Goal: Information Seeking & Learning: Learn about a topic

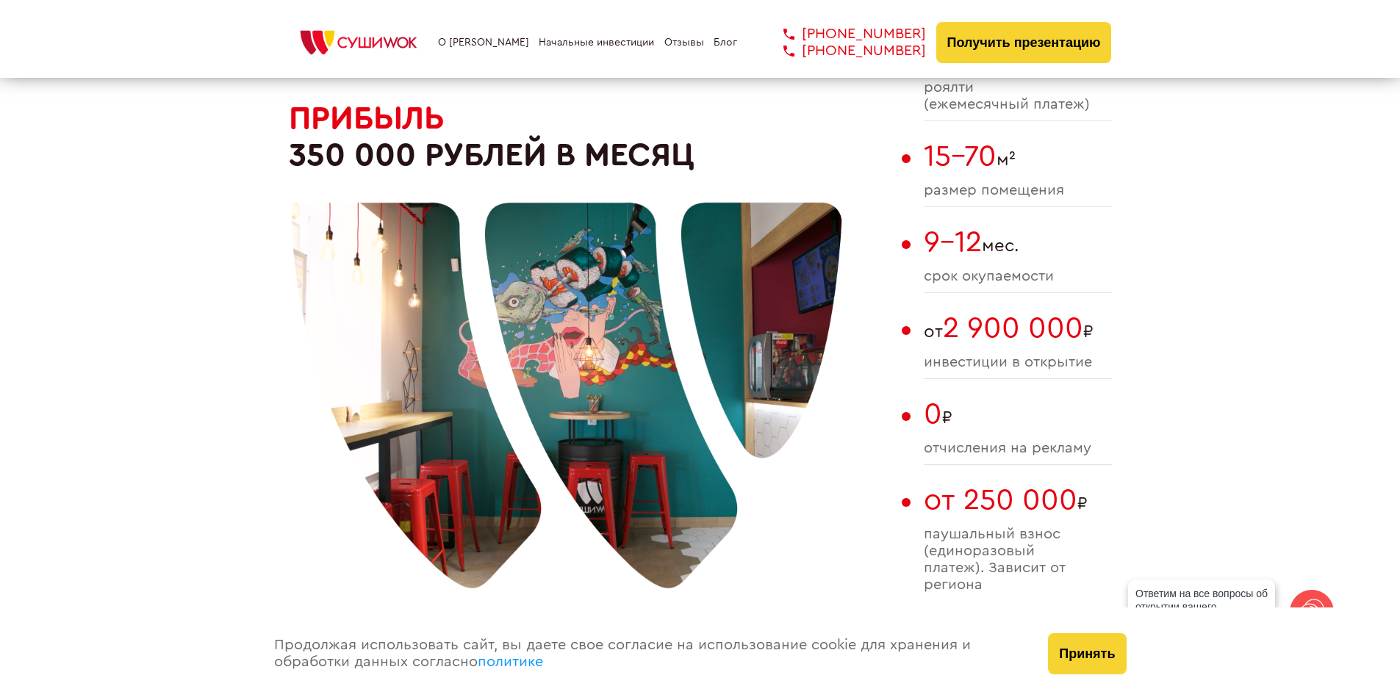
scroll to position [1176, 0]
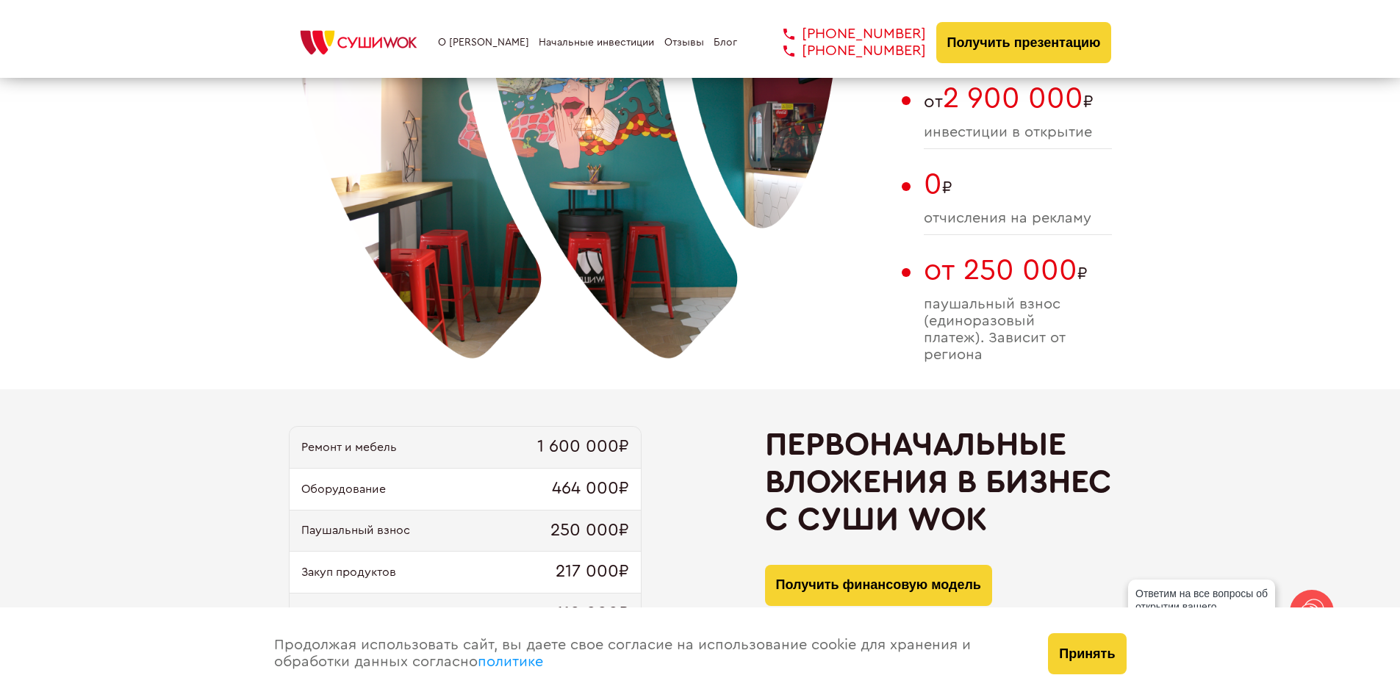
drag, startPoint x: 1091, startPoint y: 327, endPoint x: 1015, endPoint y: 311, distance: 77.4
click at [1014, 306] on span "паушальный взнос (единоразовый платеж). Зависит от региона" at bounding box center [1018, 330] width 188 height 68
drag, startPoint x: 927, startPoint y: 306, endPoint x: 1052, endPoint y: 335, distance: 128.4
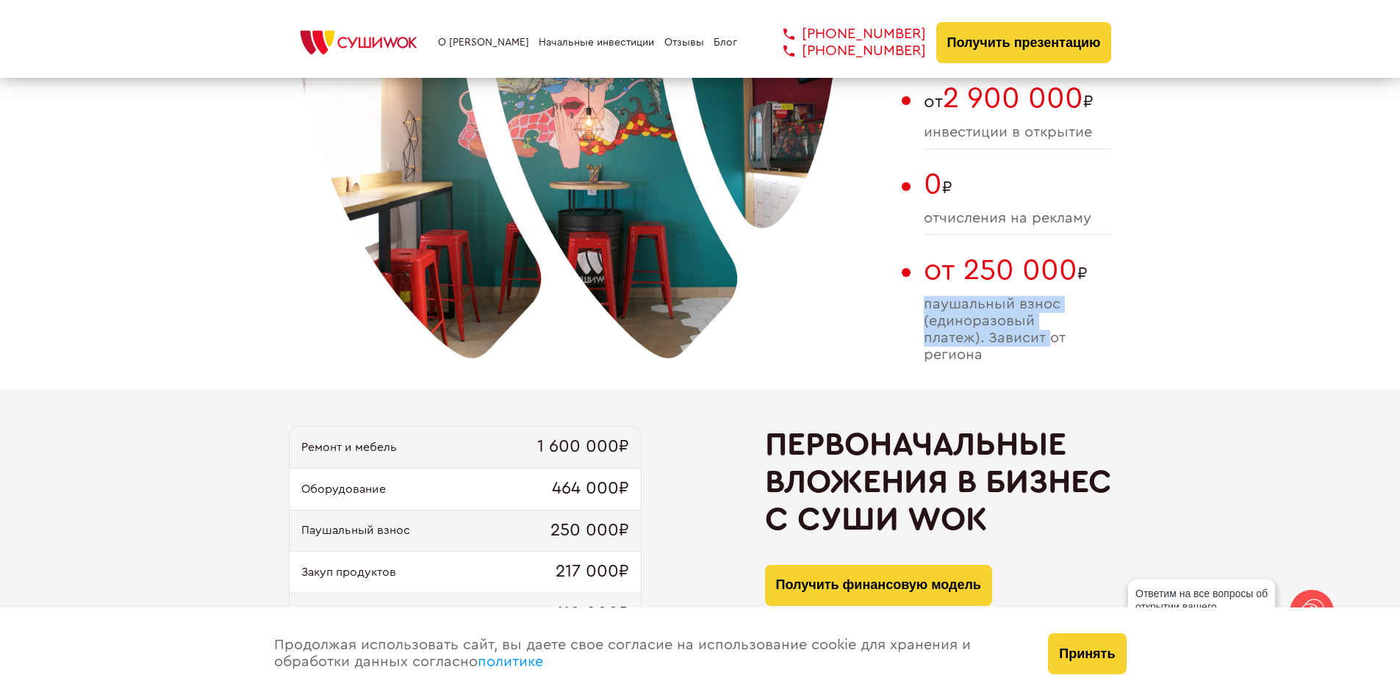
click at [1052, 333] on span "паушальный взнос (единоразовый платеж). Зависит от региона" at bounding box center [1018, 330] width 188 height 68
click at [1052, 335] on span "паушальный взнос (единоразовый платеж). Зависит от региона" at bounding box center [1018, 330] width 188 height 68
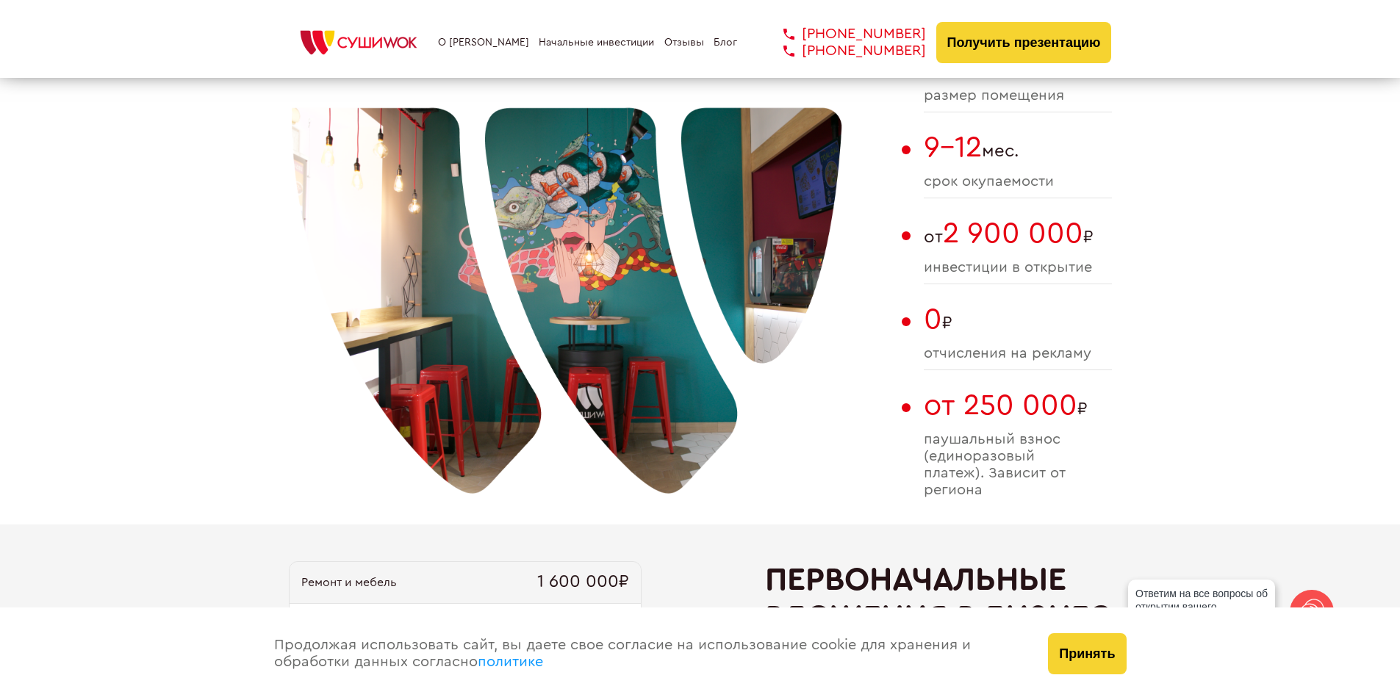
scroll to position [1102, 0]
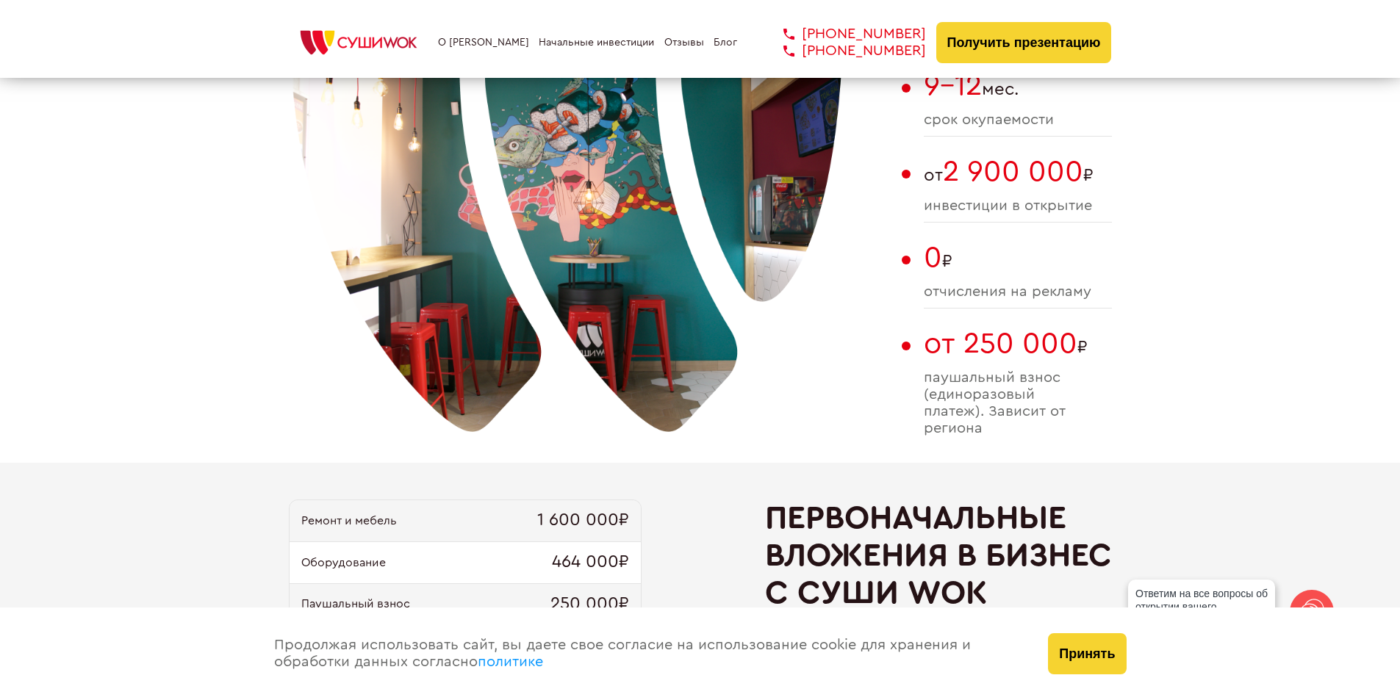
click at [828, 406] on div at bounding box center [567, 207] width 551 height 551
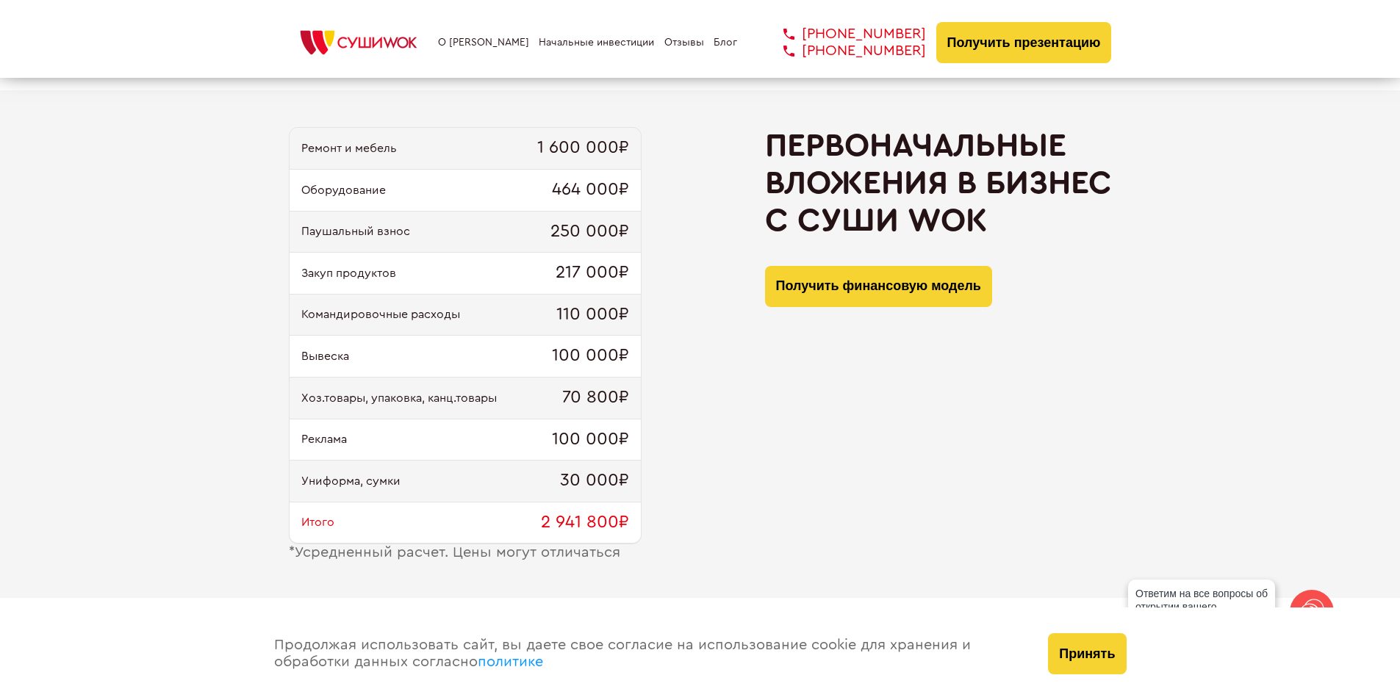
scroll to position [1470, 0]
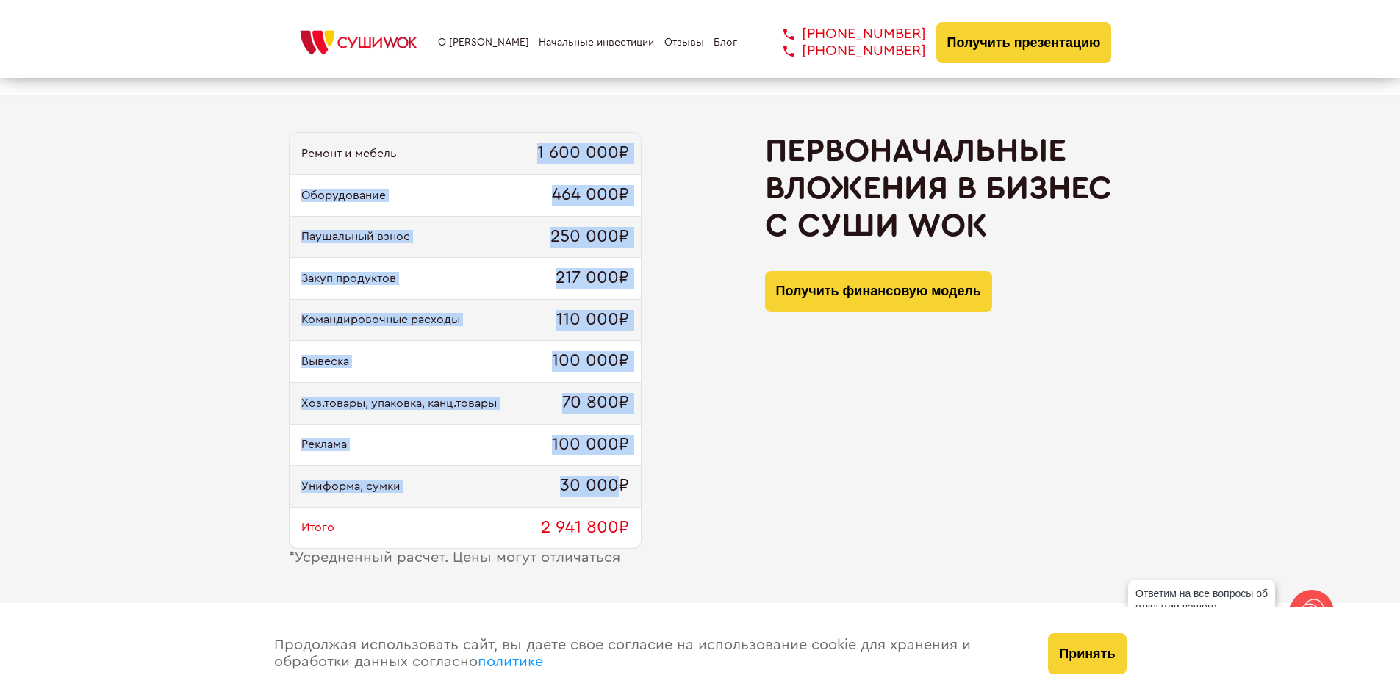
drag, startPoint x: 609, startPoint y: 164, endPoint x: 615, endPoint y: 511, distance: 346.9
click at [614, 506] on div "Ремонт и мебель 1 600 000₽ Оборудование 464 000₽ Паушальный взнос 250 000₽ Заку…" at bounding box center [465, 340] width 353 height 417
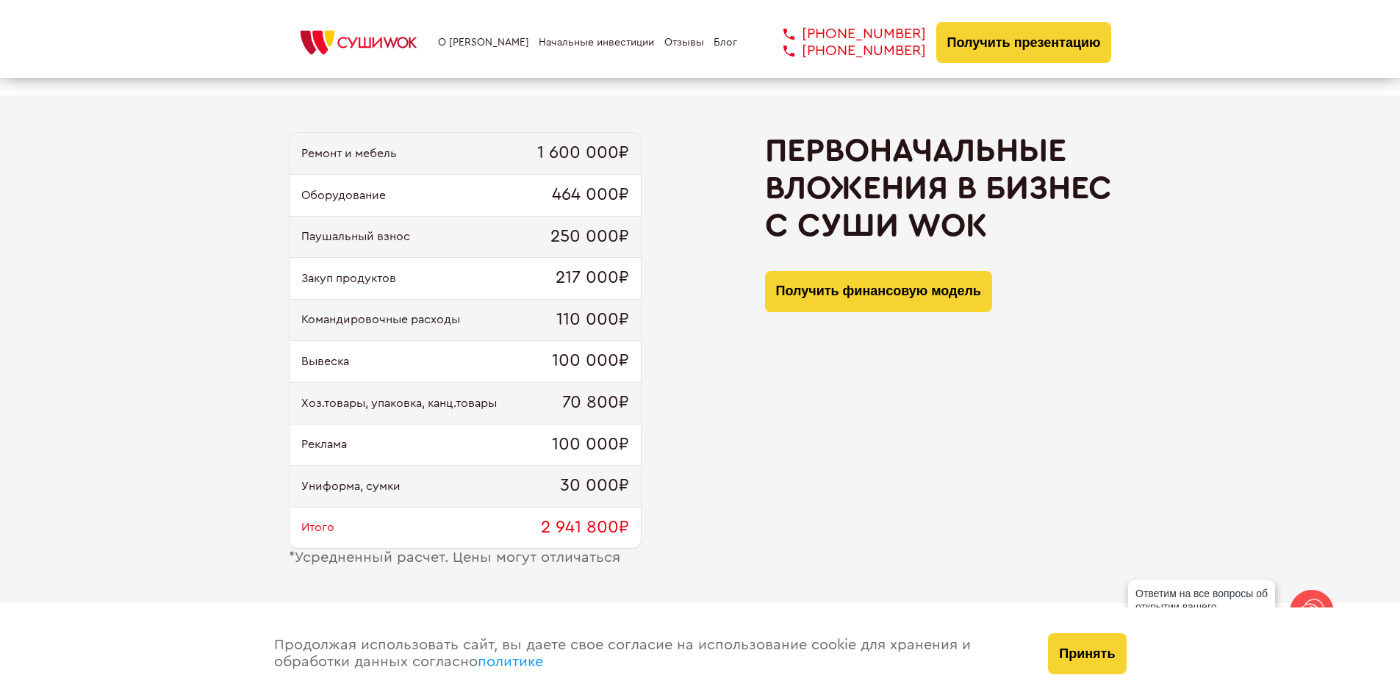
click at [792, 534] on div "Первоначальные вложения в бизнес с [PERSON_NAME] Получить финансовую модель" at bounding box center [938, 349] width 347 height 434
drag, startPoint x: 653, startPoint y: 534, endPoint x: 635, endPoint y: 462, distance: 73.4
click at [636, 466] on div "Ремонт и мебель 1 600 000₽ Оборудование 464 000₽ Паушальный взнос 250 000₽ Заку…" at bounding box center [700, 349] width 823 height 434
click at [634, 461] on div "Реклама 100 000₽" at bounding box center [465, 446] width 351 height 42
drag, startPoint x: 537, startPoint y: 448, endPoint x: 579, endPoint y: 536, distance: 97.0
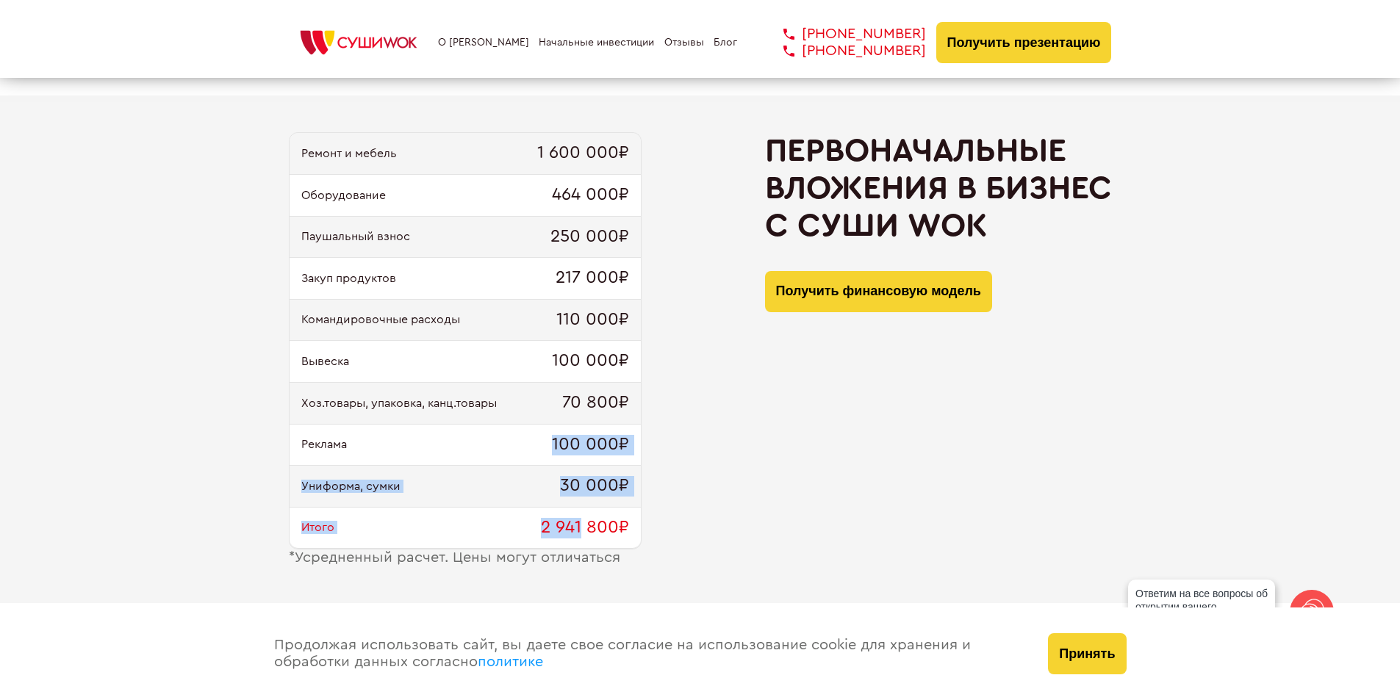
click at [579, 536] on div "Ремонт и мебель 1 600 000₽ Оборудование 464 000₽ Паушальный взнос 250 000₽ Заку…" at bounding box center [465, 340] width 353 height 417
click at [586, 535] on span "2 941 800₽" at bounding box center [585, 528] width 88 height 21
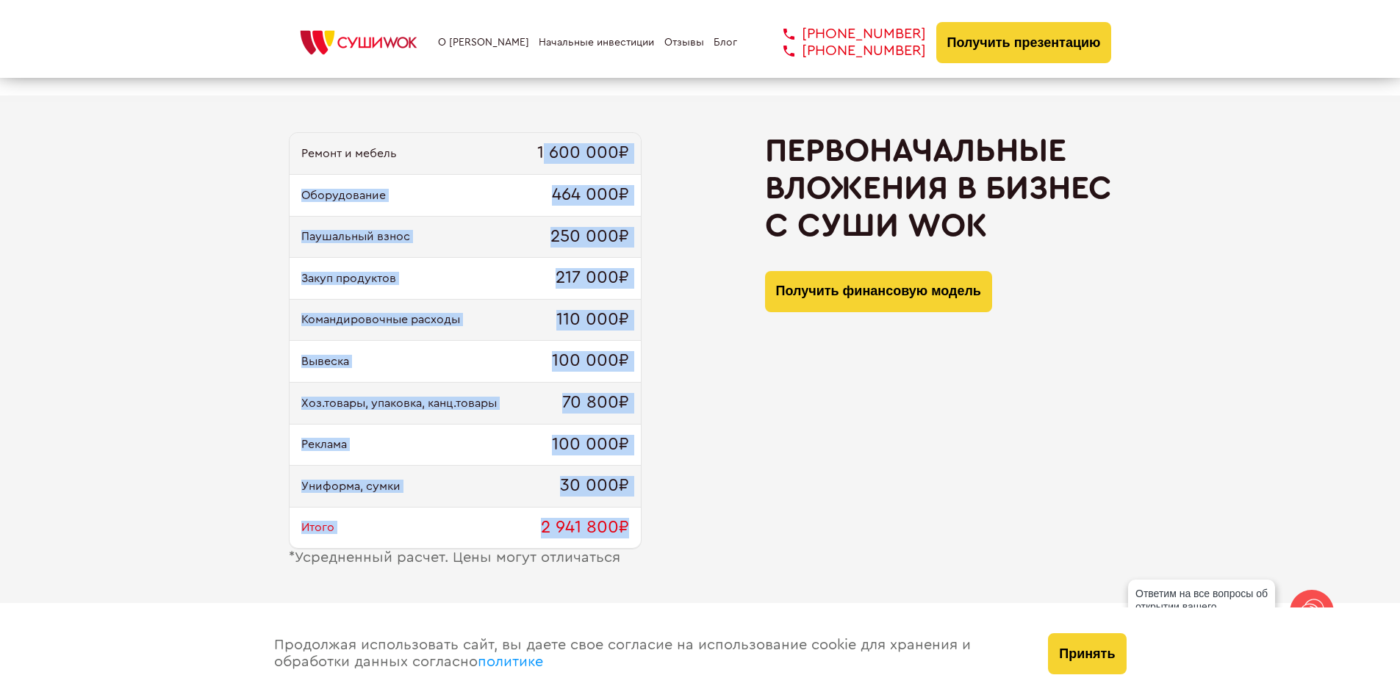
drag, startPoint x: 620, startPoint y: 527, endPoint x: 545, endPoint y: 162, distance: 372.2
click at [545, 162] on div "Ремонт и мебель 1 600 000₽ Оборудование 464 000₽ Паушальный взнос 250 000₽ Заку…" at bounding box center [465, 340] width 353 height 417
click at [584, 317] on span "110 000₽" at bounding box center [592, 320] width 73 height 21
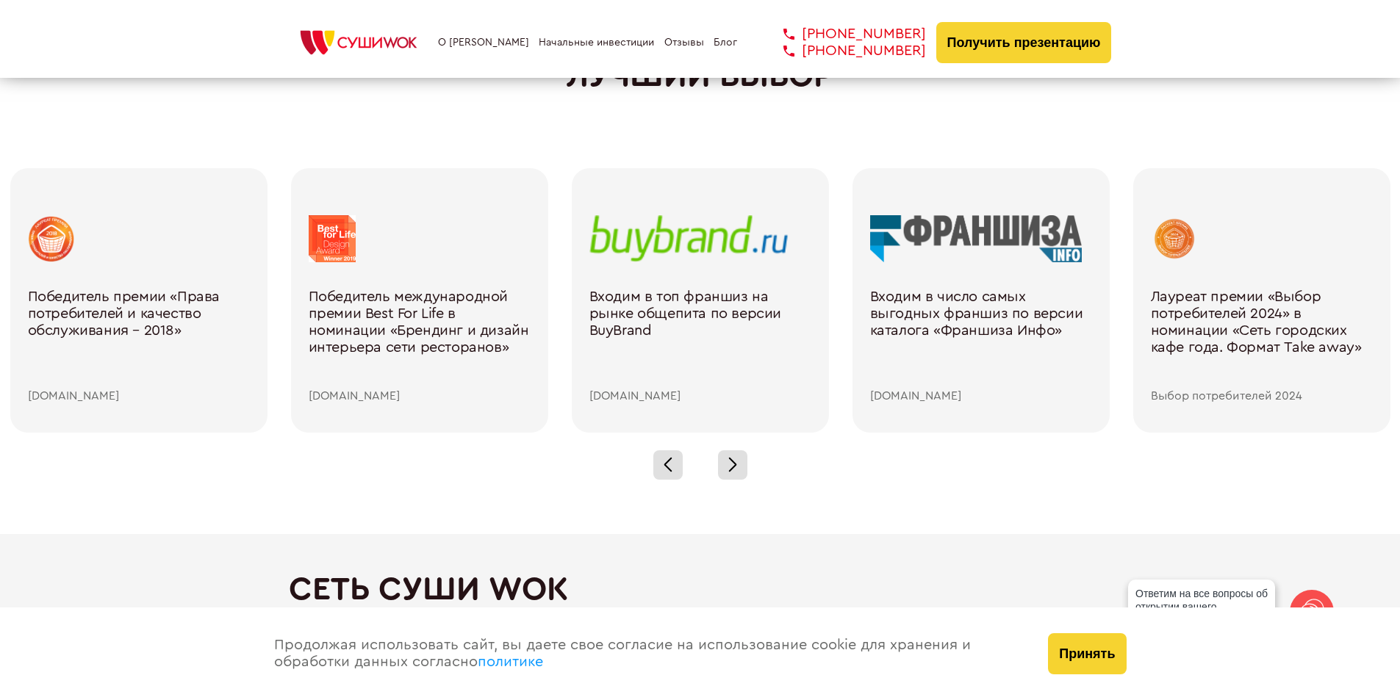
scroll to position [2058, 0]
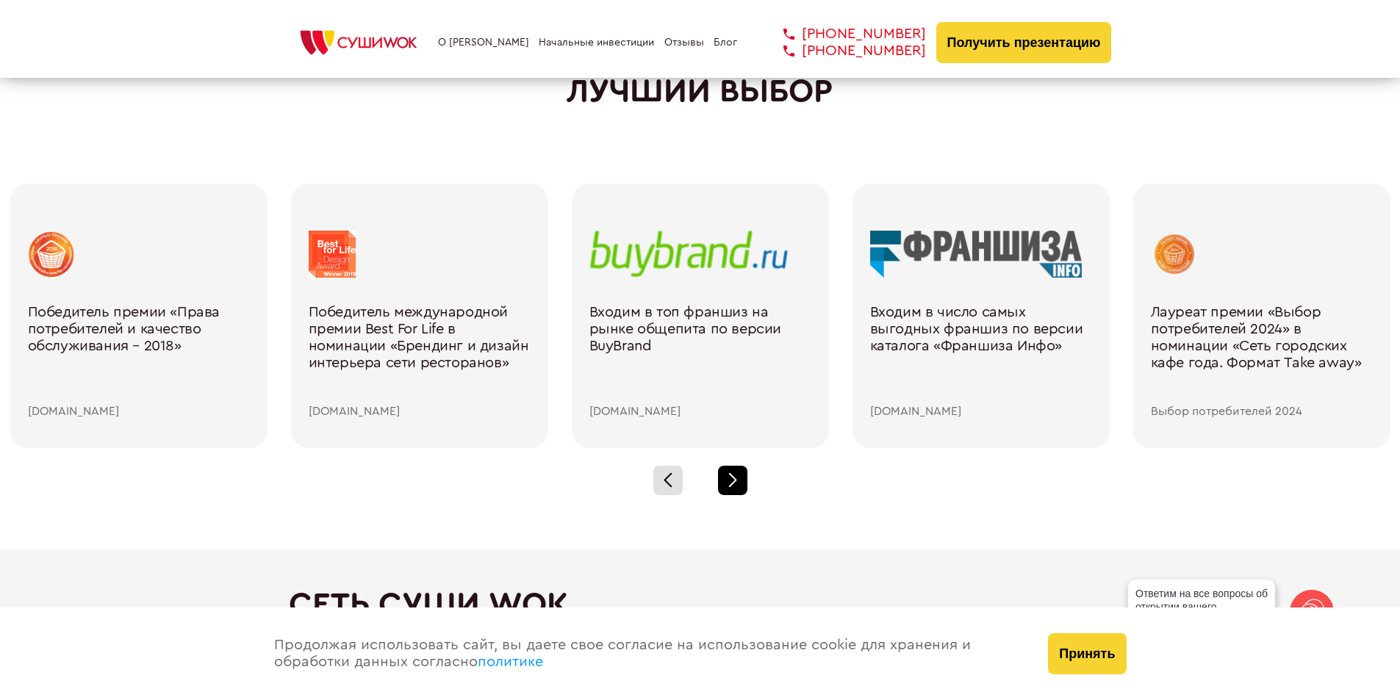
click at [734, 484] on div at bounding box center [732, 480] width 29 height 29
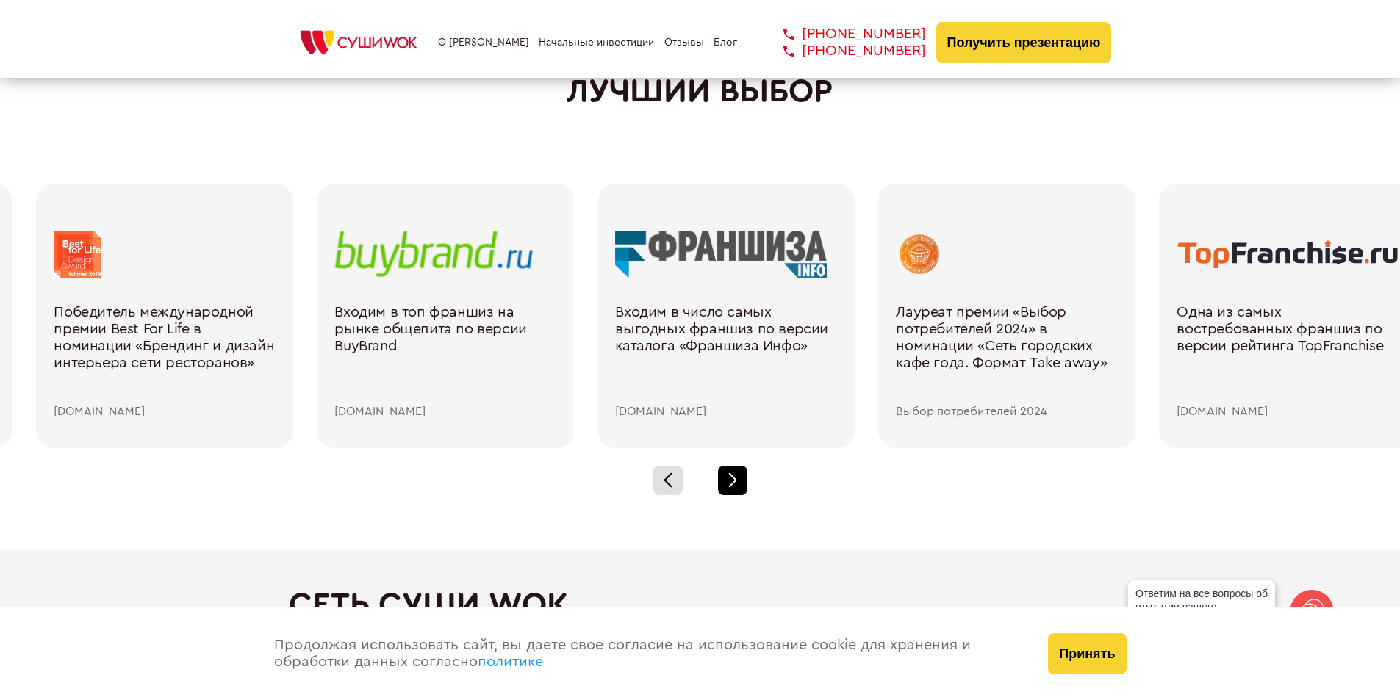
click at [734, 484] on div at bounding box center [732, 480] width 29 height 29
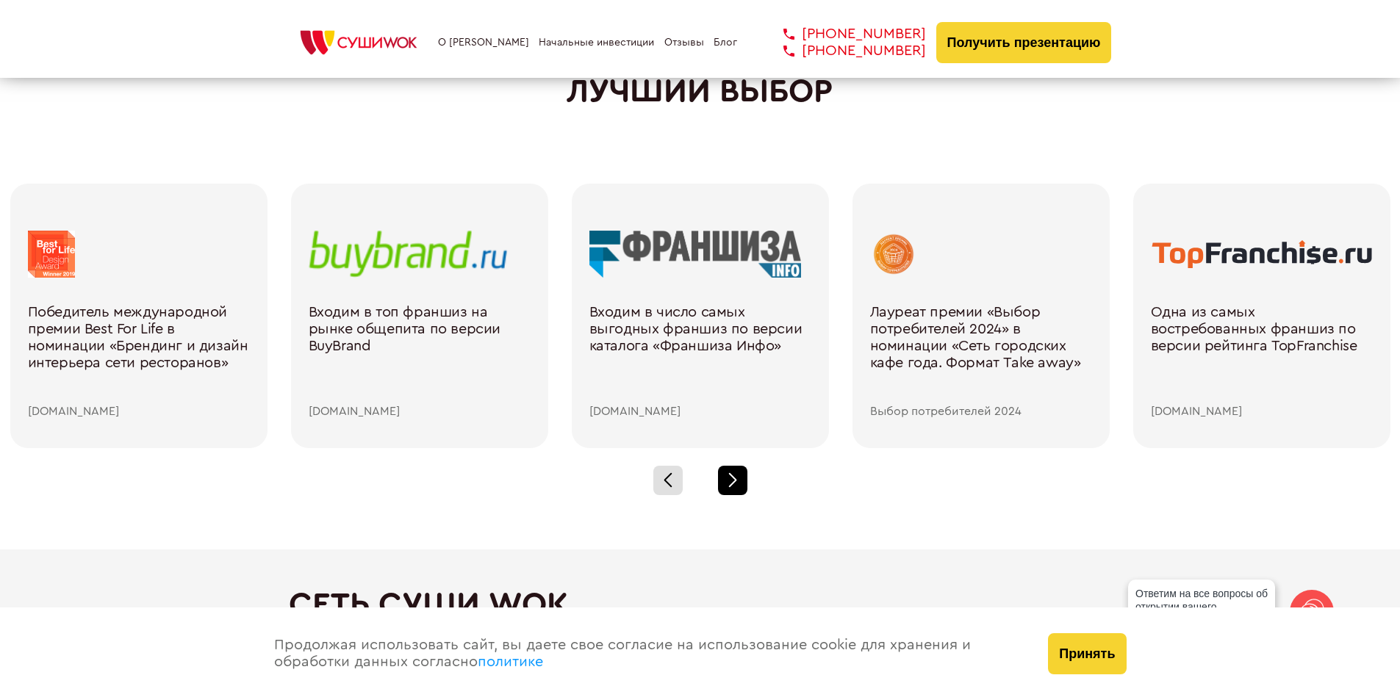
click at [734, 484] on div at bounding box center [732, 480] width 29 height 29
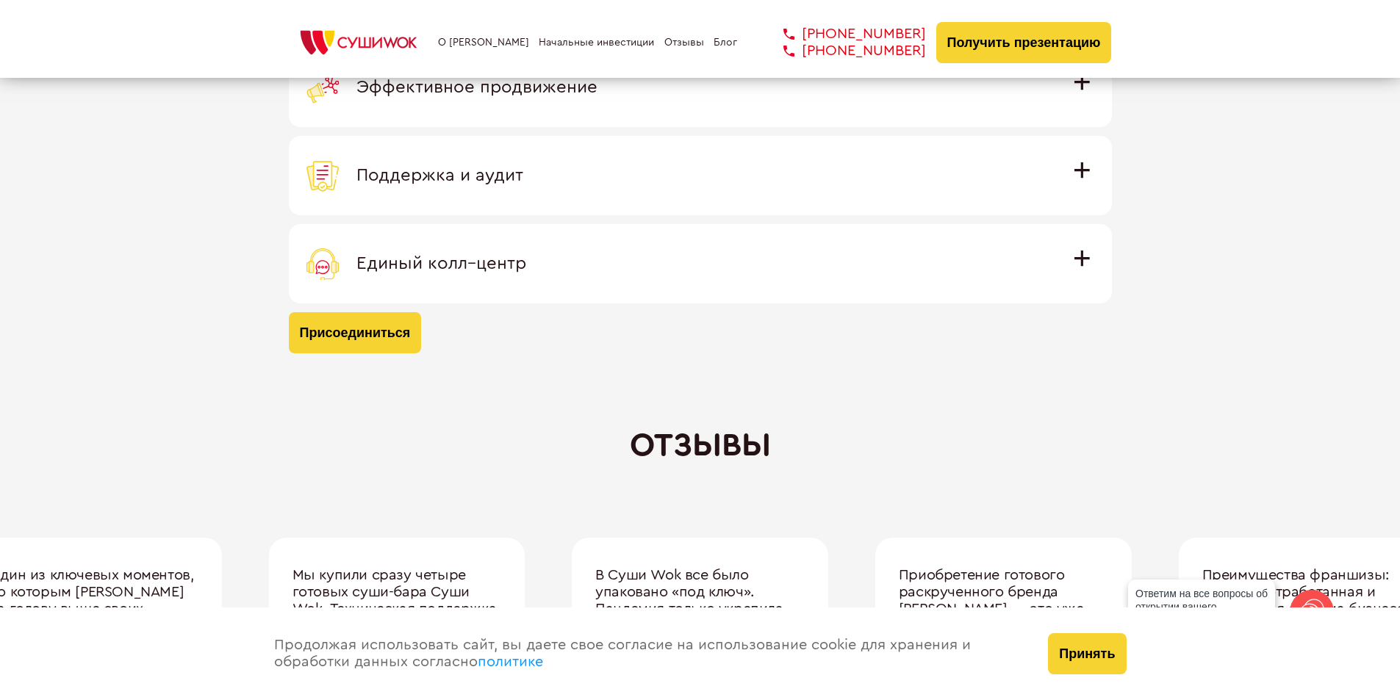
scroll to position [4410, 0]
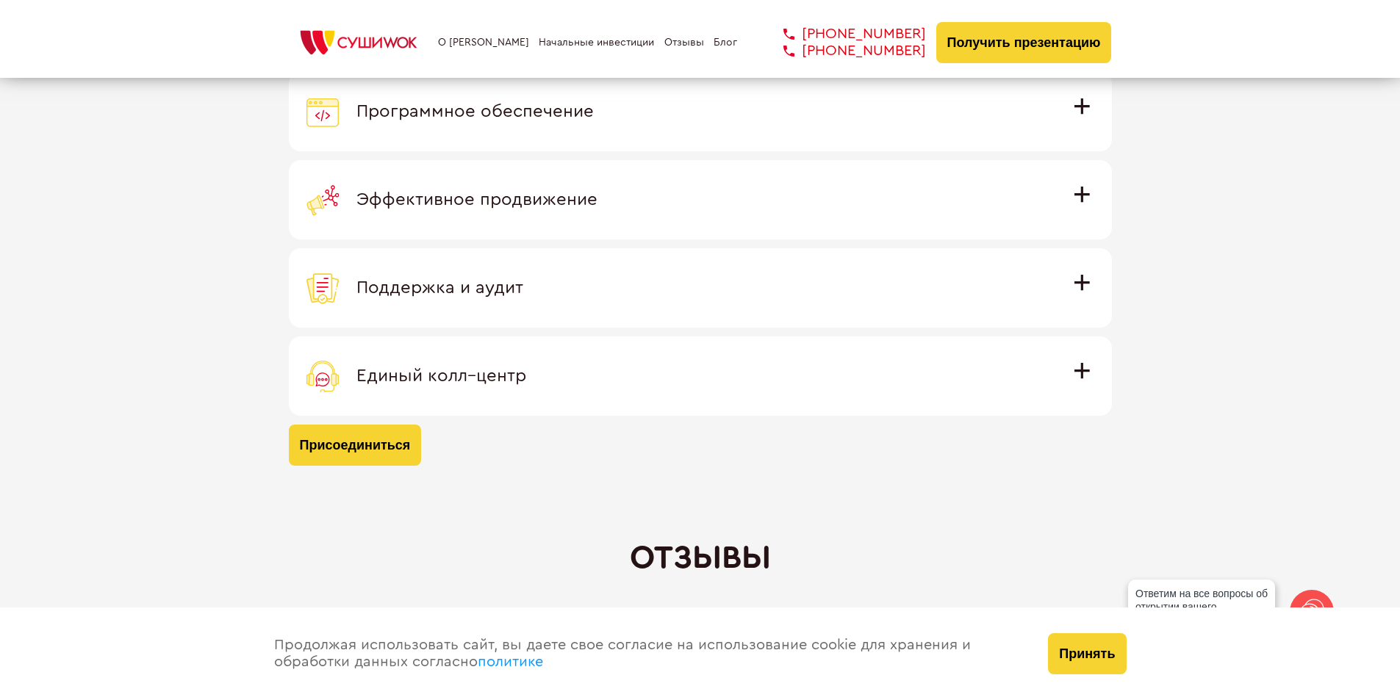
click at [365, 33] on img at bounding box center [359, 42] width 140 height 32
